Goal: Transaction & Acquisition: Purchase product/service

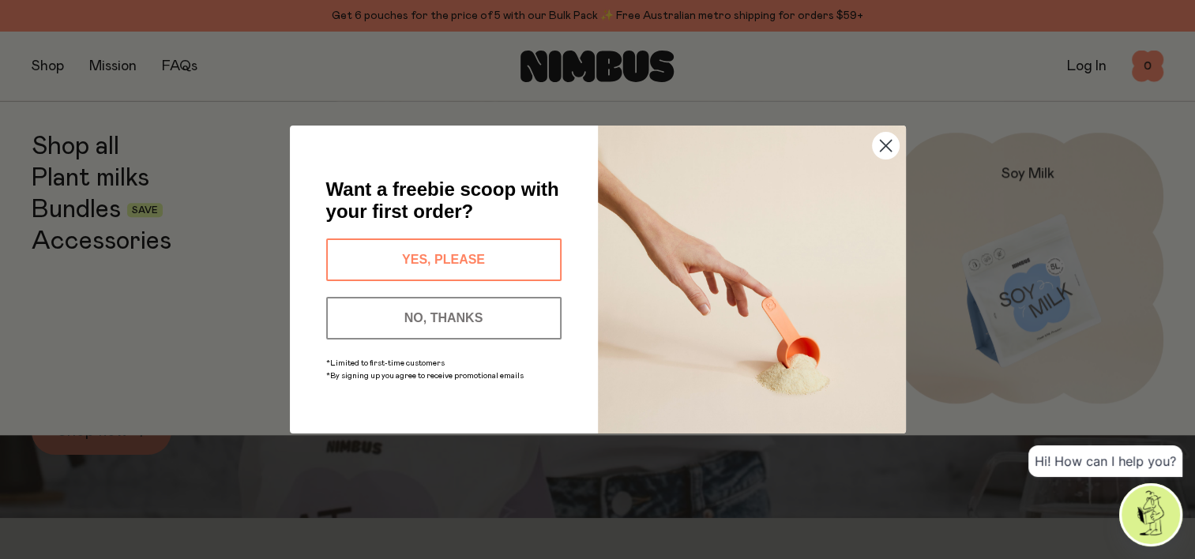
scroll to position [73, 0]
click at [882, 147] on circle "Close dialog" at bounding box center [885, 146] width 26 height 26
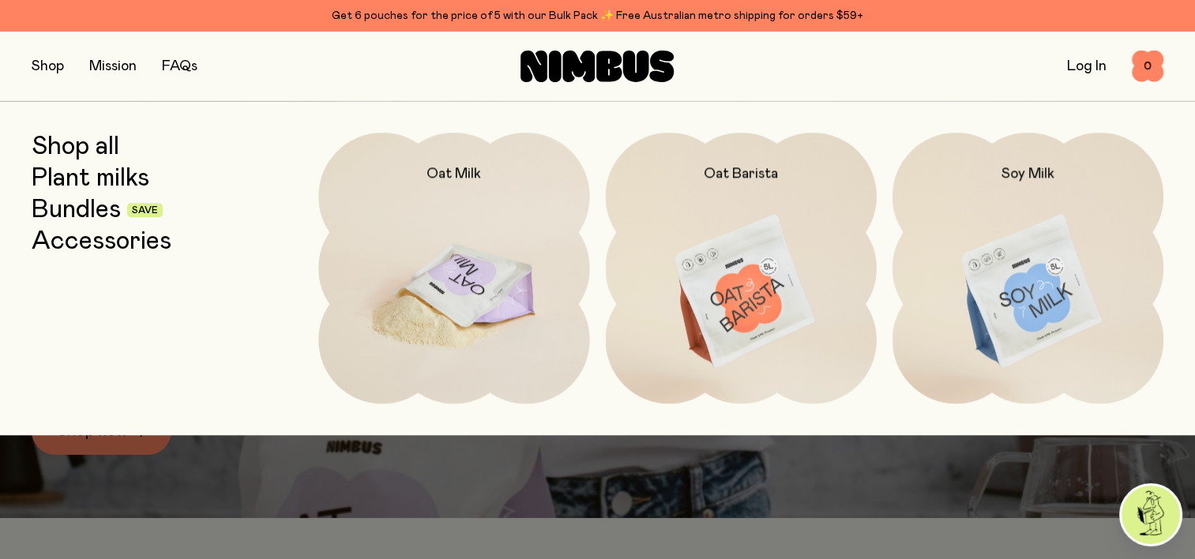
click at [454, 291] on img at bounding box center [453, 292] width 271 height 318
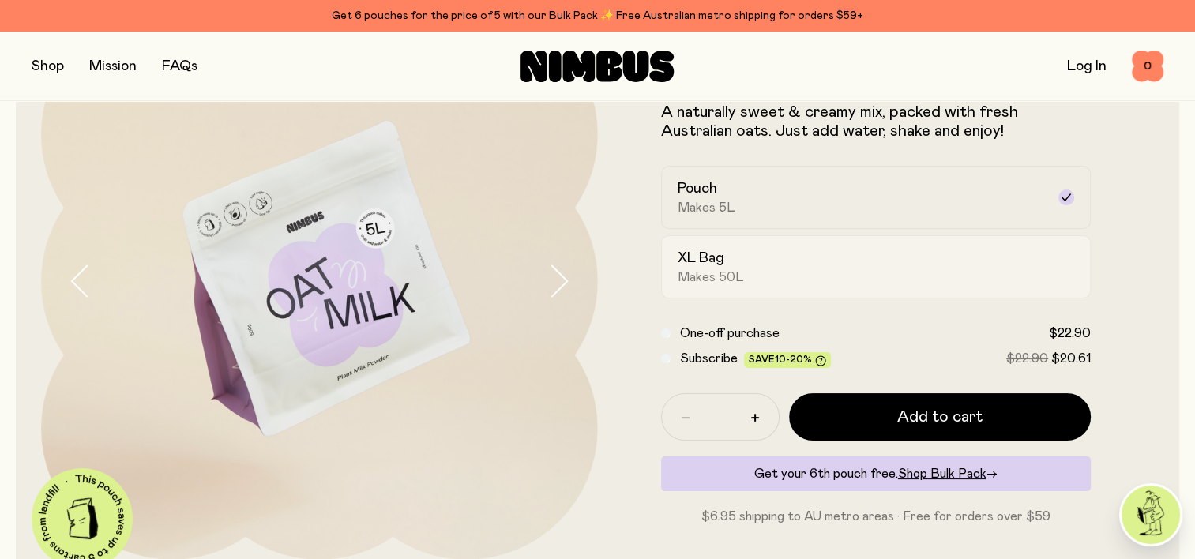
scroll to position [141, 0]
click at [1078, 193] on label "Pouch Makes 5L" at bounding box center [876, 198] width 431 height 63
click at [1063, 192] on icon at bounding box center [1066, 198] width 13 height 13
click at [747, 266] on div "XL Bag Makes 50L" at bounding box center [862, 268] width 369 height 36
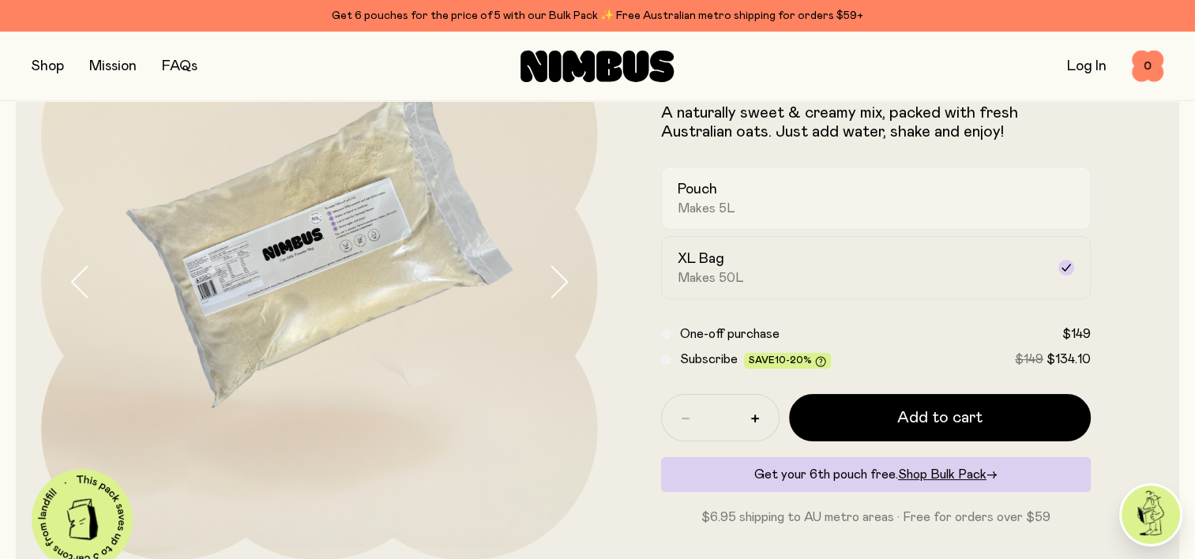
click at [733, 213] on div "Pouch Makes 5L" at bounding box center [862, 198] width 369 height 36
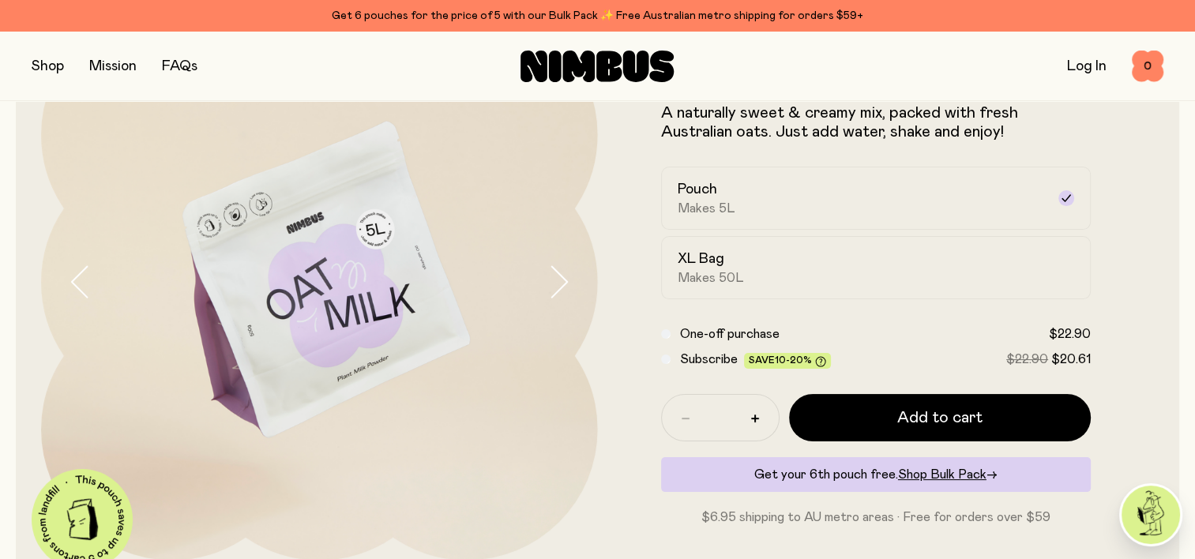
click at [57, 62] on button "button" at bounding box center [48, 66] width 32 height 22
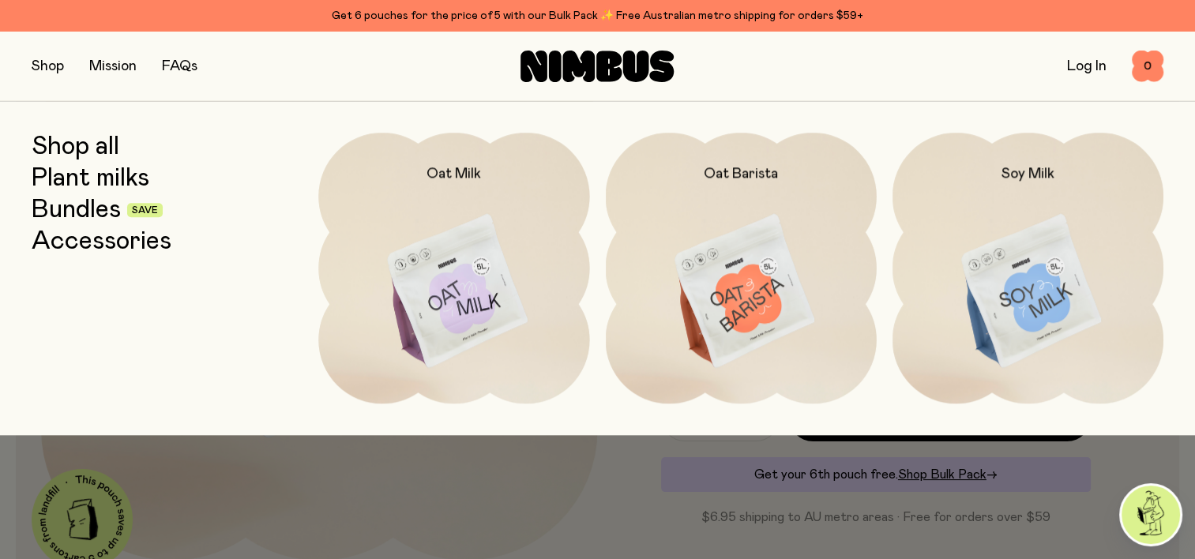
click at [76, 220] on link "Bundles" at bounding box center [76, 210] width 89 height 28
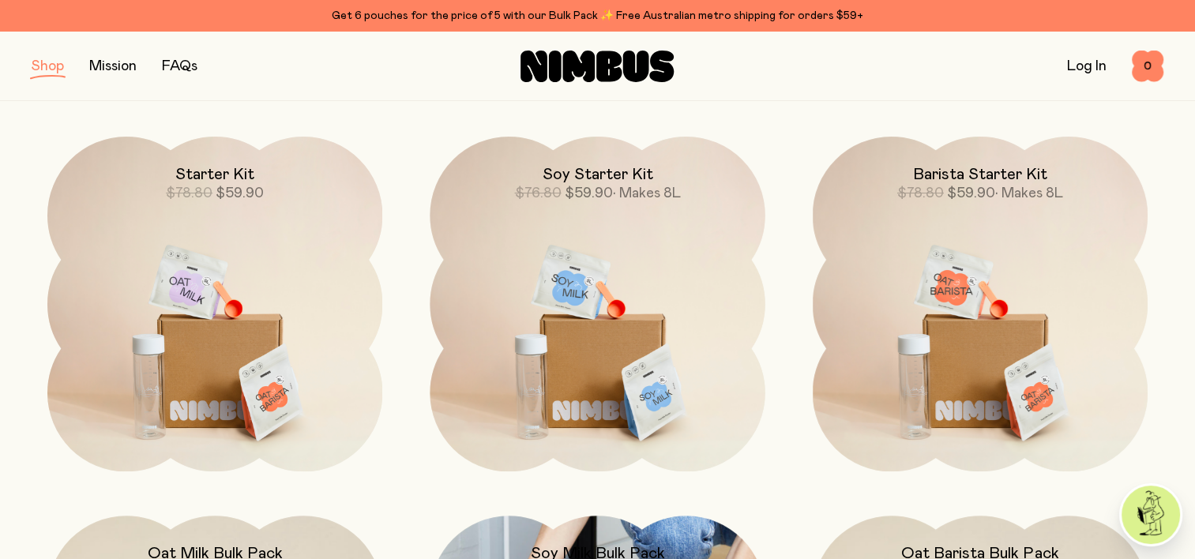
scroll to position [190, 0]
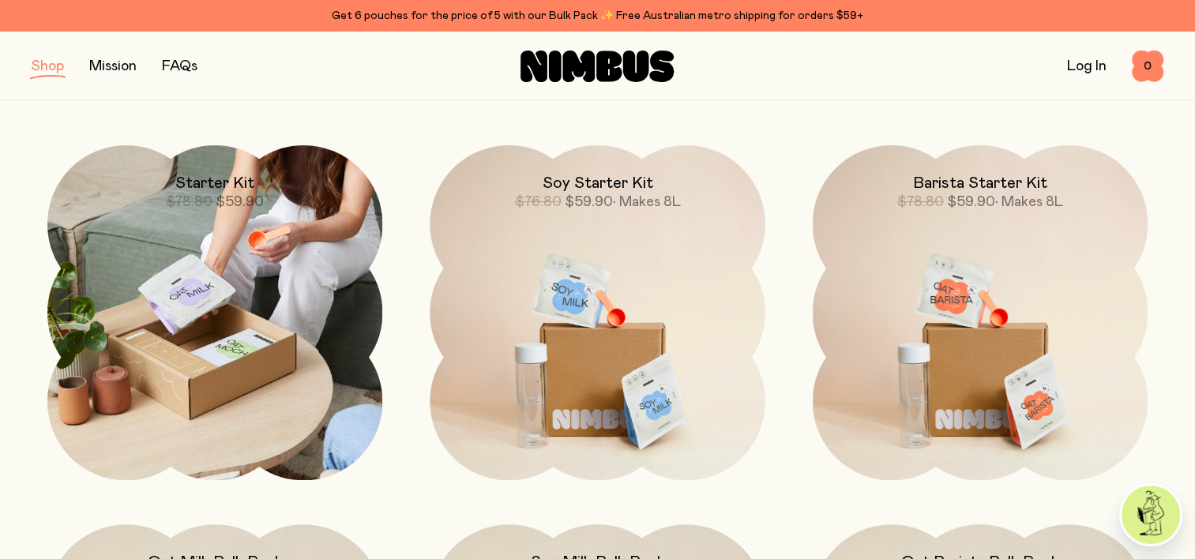
click at [228, 323] on img at bounding box center [214, 312] width 335 height 335
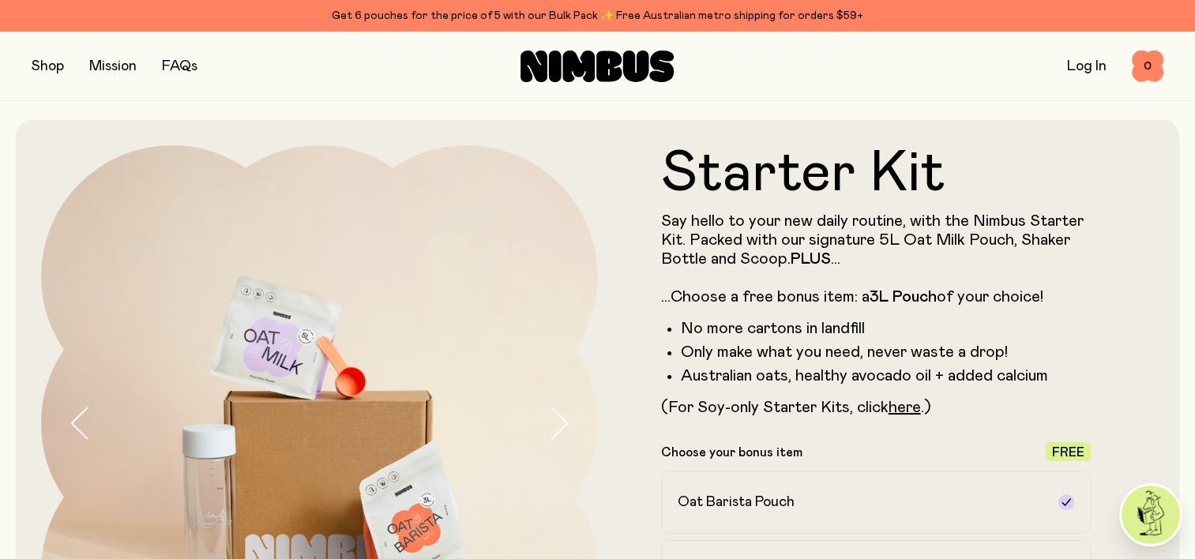
click at [31, 65] on div "Shop Mission FAQs Log In 0 0" at bounding box center [597, 67] width 1195 height 70
click at [51, 68] on button "button" at bounding box center [48, 66] width 32 height 22
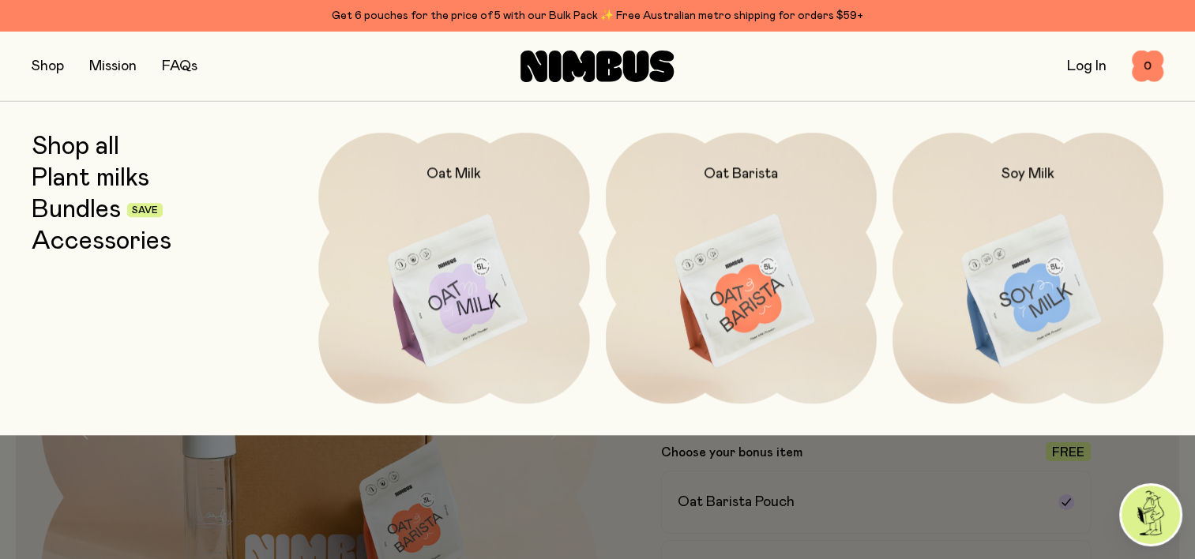
click at [54, 234] on link "Accessories" at bounding box center [102, 242] width 140 height 28
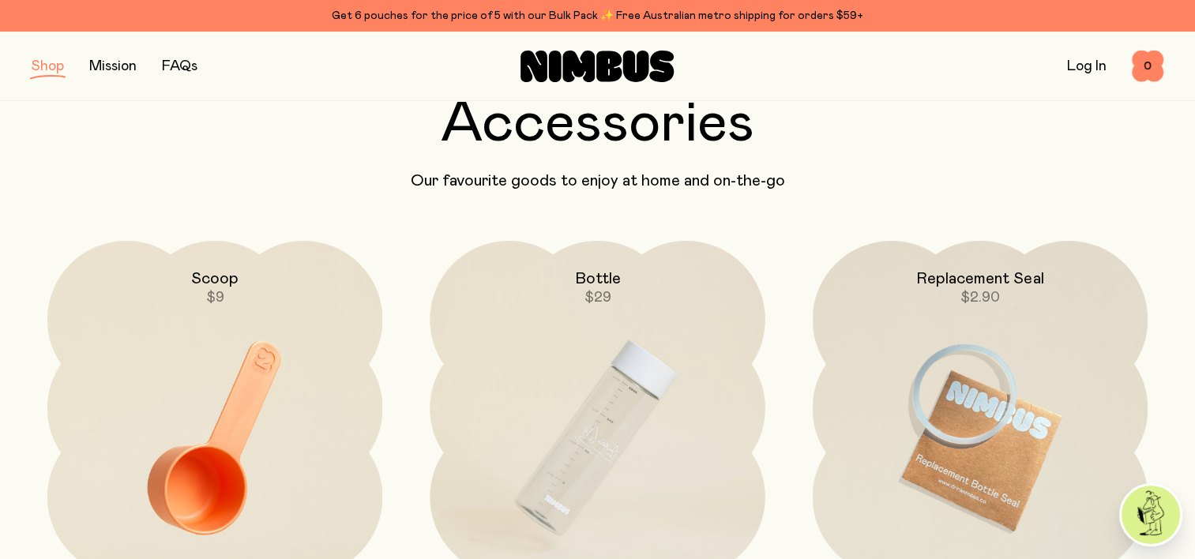
scroll to position [95, 0]
